Goal: Navigation & Orientation: Find specific page/section

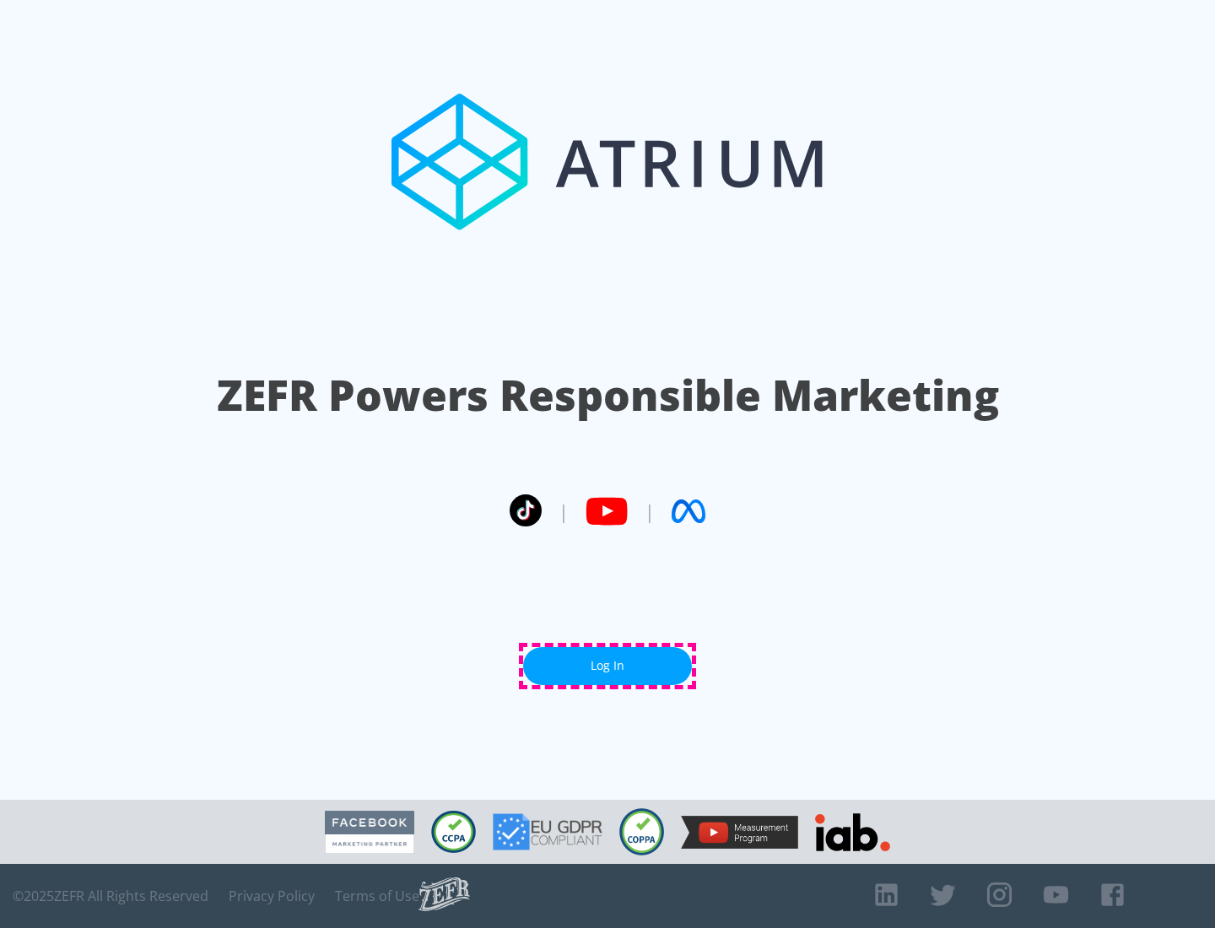
click at [608, 666] on link "Log In" at bounding box center [607, 666] width 169 height 38
